Goal: Information Seeking & Learning: Learn about a topic

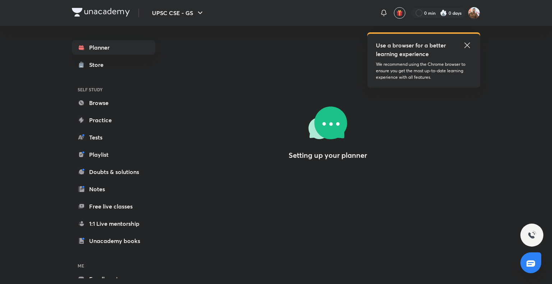
click at [467, 44] on icon at bounding box center [467, 45] width 9 height 9
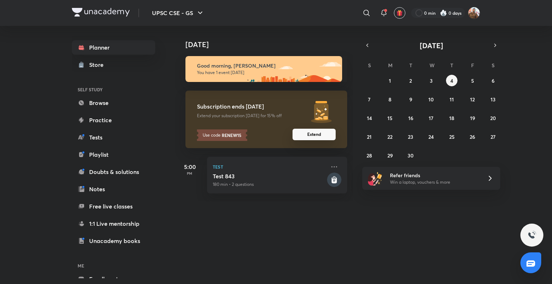
click at [301, 137] on button "Extend" at bounding box center [313, 134] width 43 height 11
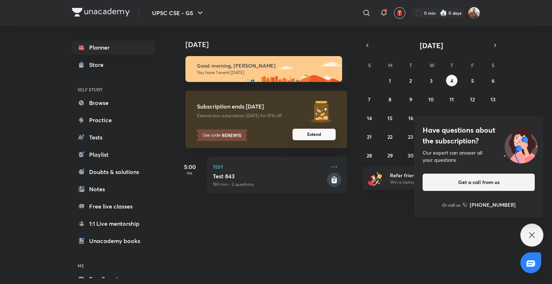
click at [317, 137] on button "Extend" at bounding box center [313, 134] width 43 height 11
click at [533, 230] on div "Have questions about the subscription? Our expert can answer all your questions…" at bounding box center [531, 234] width 23 height 23
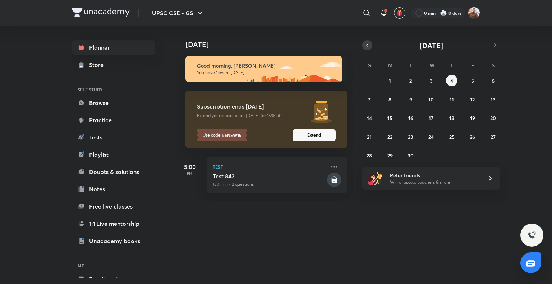
click at [371, 44] on button "button" at bounding box center [367, 45] width 10 height 10
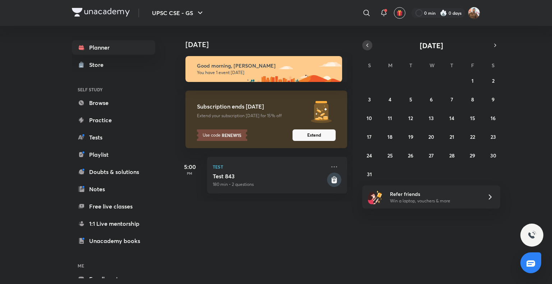
click at [368, 43] on icon "button" at bounding box center [367, 45] width 6 height 6
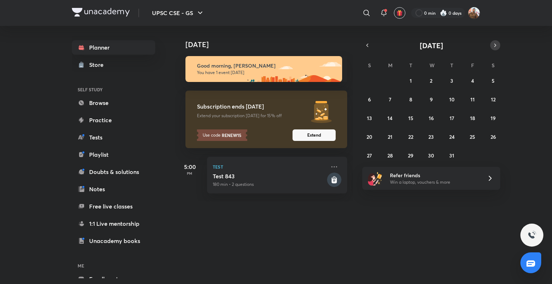
click at [494, 49] on button "button" at bounding box center [495, 45] width 10 height 10
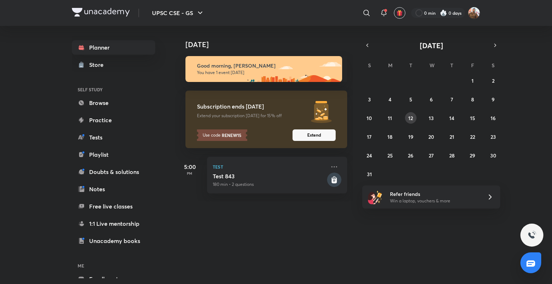
click at [407, 117] on button "12" at bounding box center [410, 117] width 11 height 11
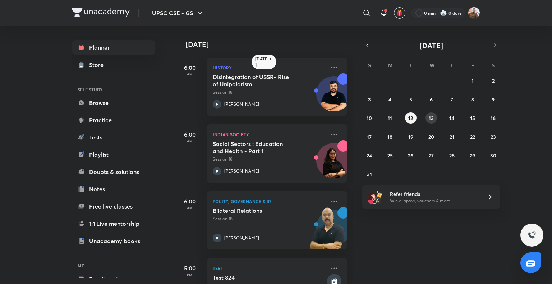
click at [429, 118] on abbr "13" at bounding box center [431, 118] width 5 height 7
click at [393, 120] on button "11" at bounding box center [389, 117] width 11 height 11
drag, startPoint x: 405, startPoint y: 117, endPoint x: 415, endPoint y: 116, distance: 9.8
click at [406, 117] on button "12" at bounding box center [410, 117] width 11 height 11
click at [426, 118] on button "13" at bounding box center [430, 117] width 11 height 11
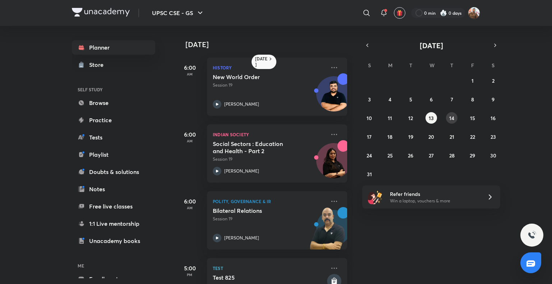
click at [448, 118] on button "14" at bounding box center [451, 117] width 11 height 11
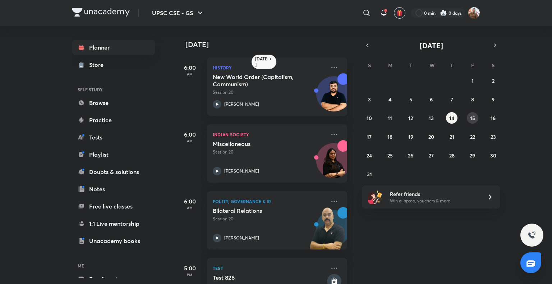
click at [468, 116] on button "15" at bounding box center [472, 117] width 11 height 11
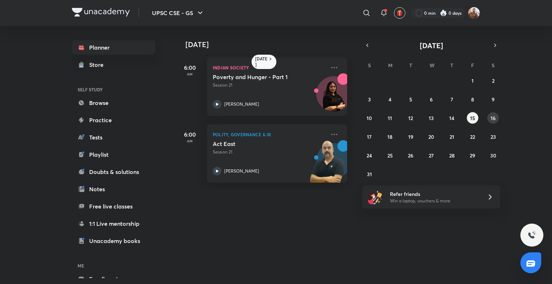
click at [489, 121] on button "16" at bounding box center [492, 117] width 11 height 11
click at [389, 119] on abbr "11" at bounding box center [390, 118] width 4 height 7
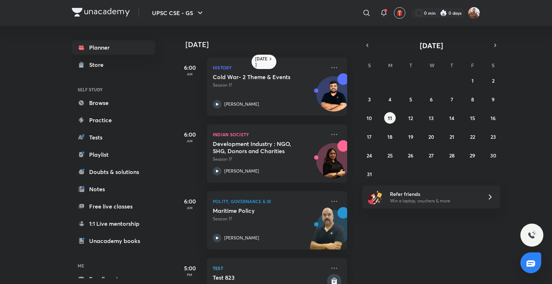
click at [514, 123] on div "[DATE] 6:00 AM History Cold War- 2 Theme & Events Session 17 [PERSON_NAME] 6:00…" at bounding box center [362, 155] width 375 height 258
click at [412, 247] on div "[DATE] 6:00 AM History Cold War- 2 Theme & Events Session 17 [PERSON_NAME] 6:00…" at bounding box center [362, 155] width 375 height 258
click at [448, 119] on button "14" at bounding box center [451, 117] width 11 height 11
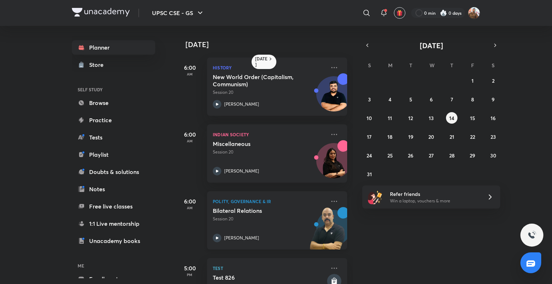
click at [275, 209] on h5 "Bilateral Relations" at bounding box center [257, 210] width 89 height 7
